Goal: Check status: Check status

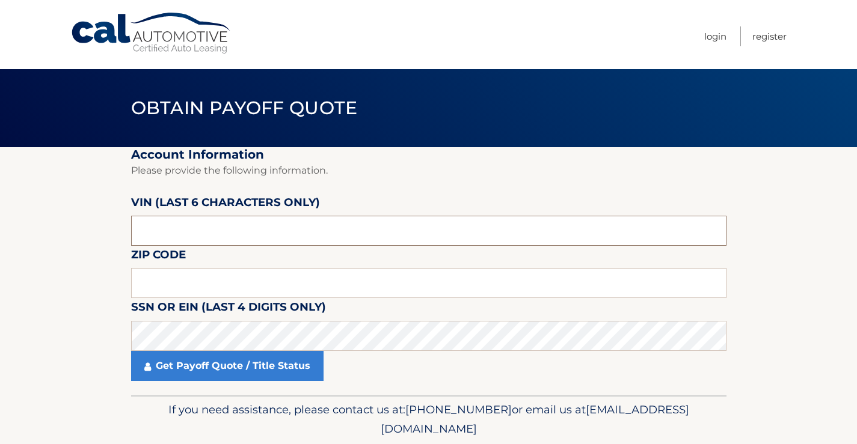
click at [234, 231] on input "text" at bounding box center [428, 231] width 595 height 30
click at [164, 290] on input "text" at bounding box center [428, 283] width 595 height 30
type input "02726"
click at [180, 237] on input "text" at bounding box center [428, 231] width 595 height 30
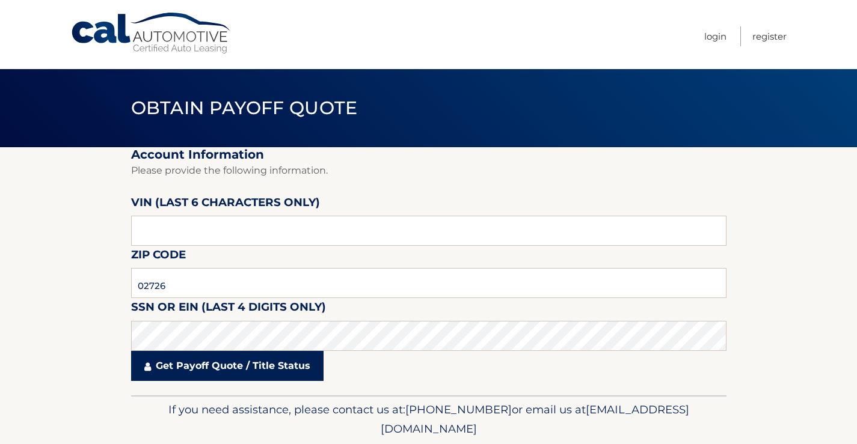
click at [215, 378] on link "Get Payoff Quote / Title Status" at bounding box center [227, 366] width 192 height 30
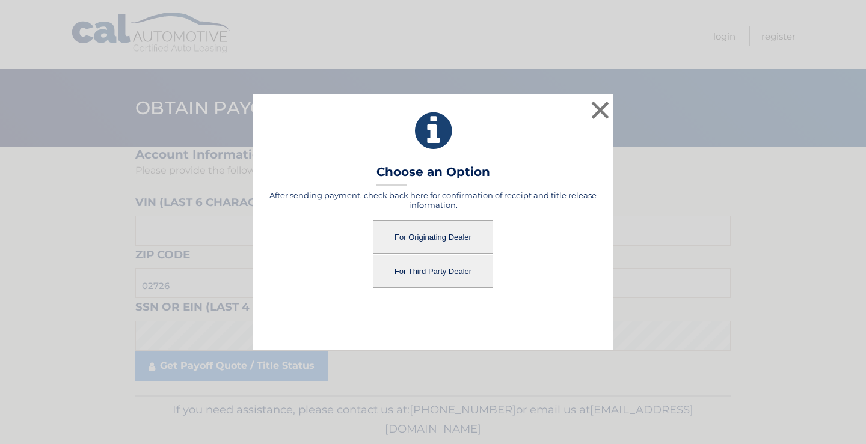
click at [421, 233] on button "For Originating Dealer" at bounding box center [433, 237] width 120 height 33
click at [421, 234] on button "For Originating Dealer" at bounding box center [433, 237] width 120 height 33
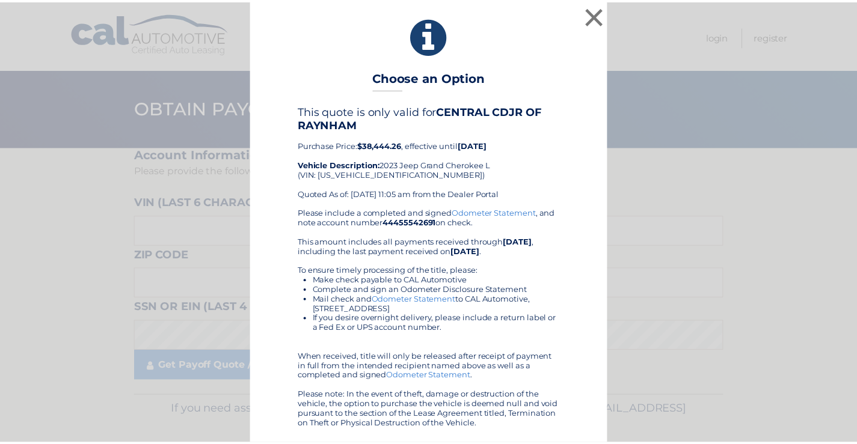
scroll to position [1, 0]
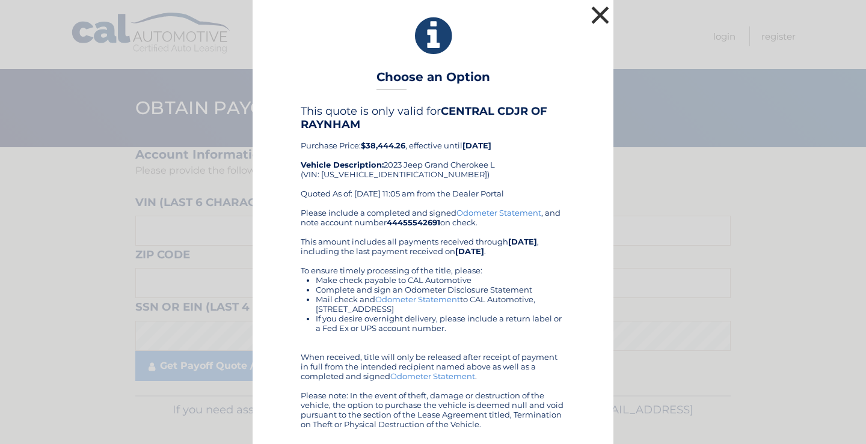
click at [588, 13] on button "×" at bounding box center [600, 15] width 24 height 24
